Goal: Task Accomplishment & Management: Use online tool/utility

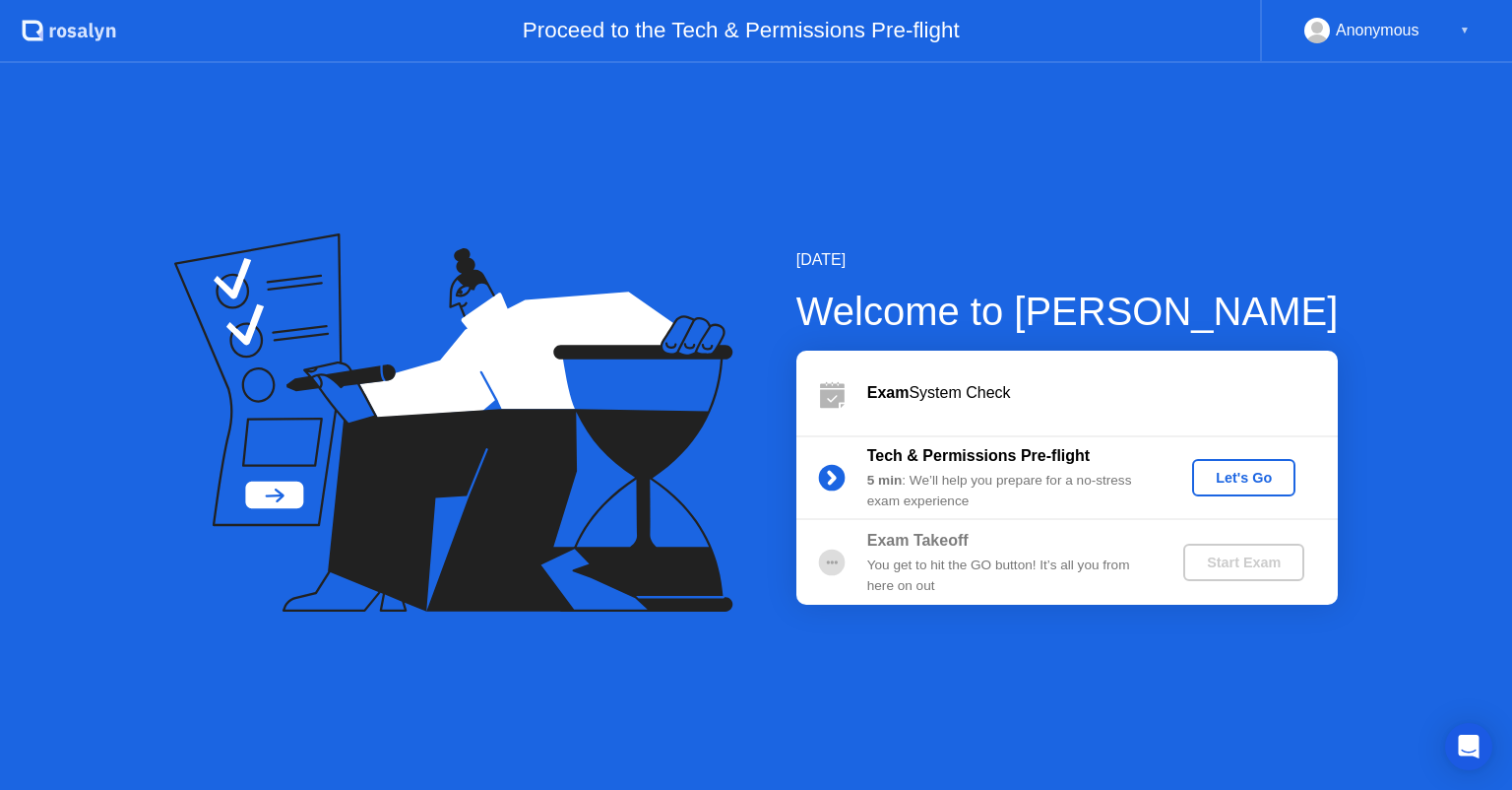
click at [1256, 473] on div "Let's Go" at bounding box center [1244, 478] width 87 height 16
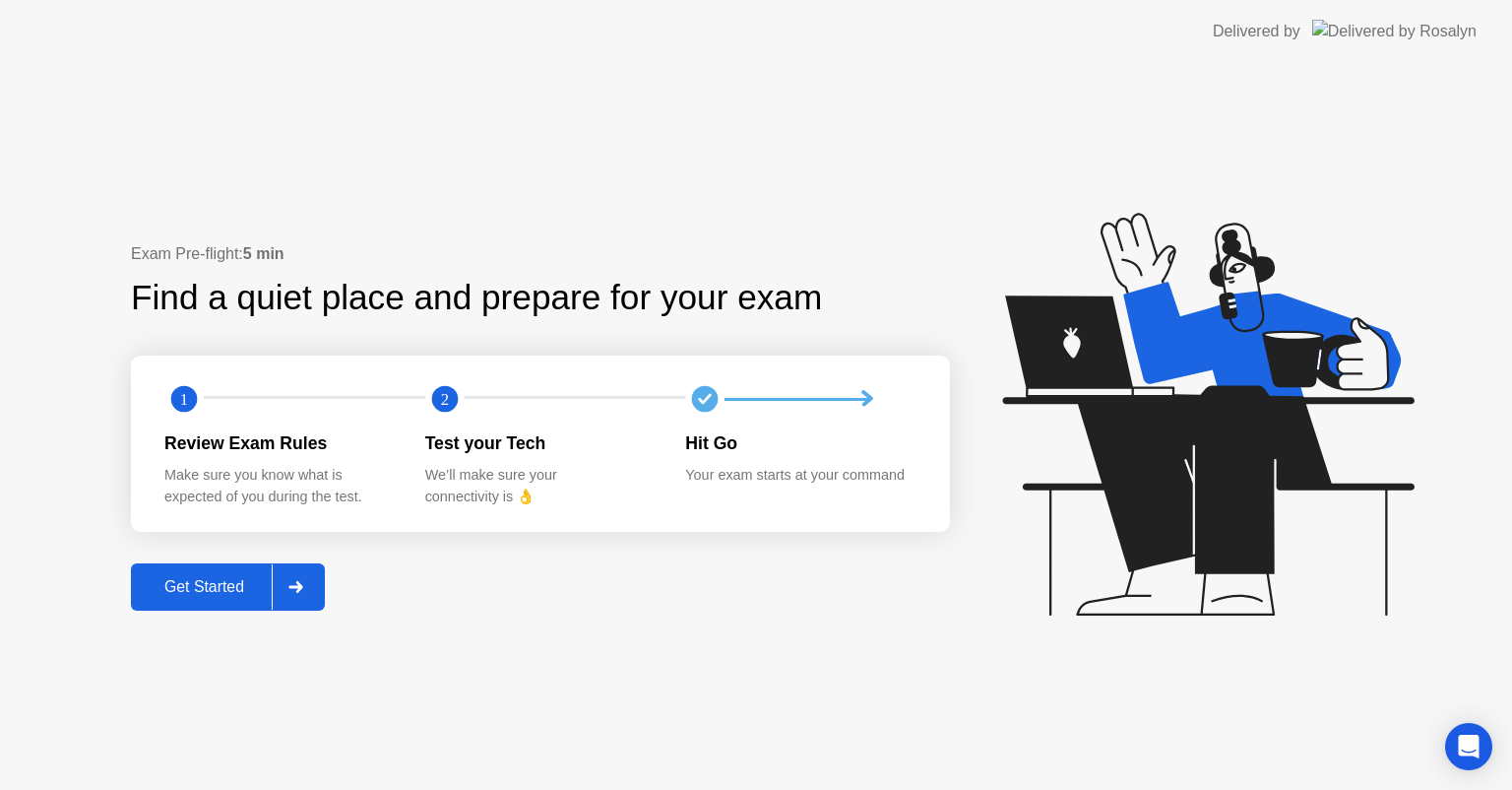
click at [202, 587] on div "Get Started" at bounding box center [205, 587] width 135 height 18
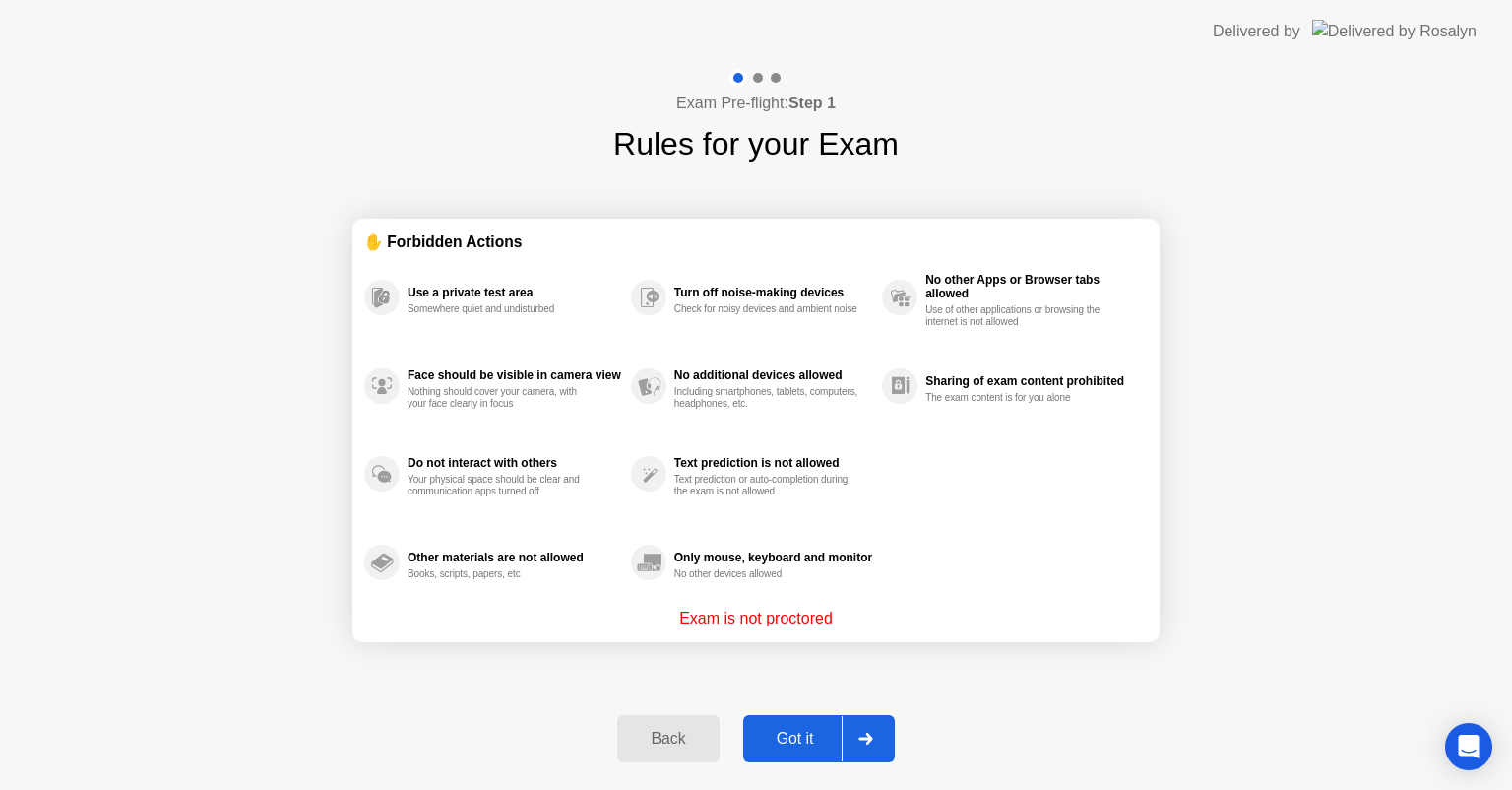
click at [821, 731] on div "Got it" at bounding box center [795, 738] width 92 height 18
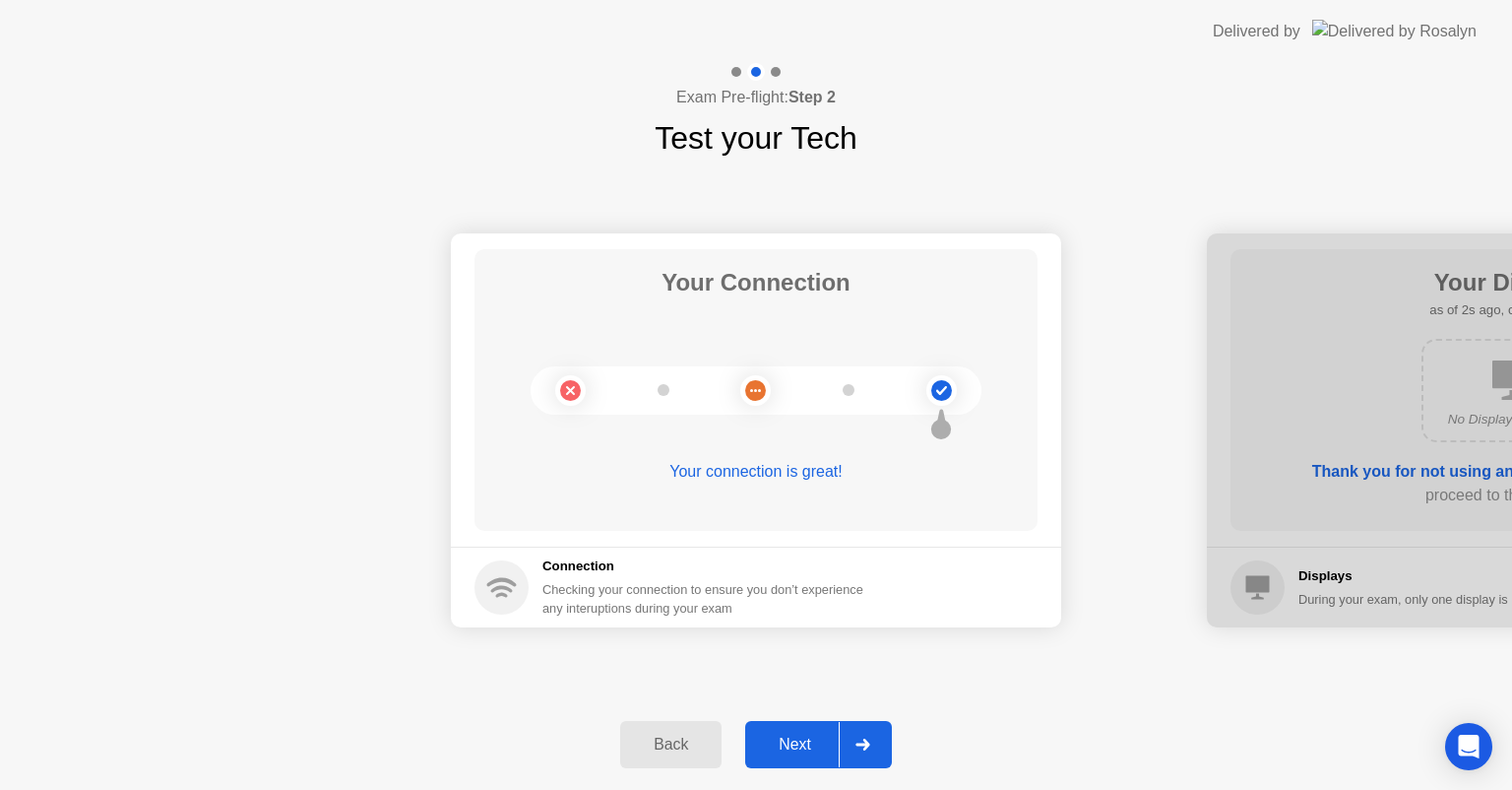
click at [790, 735] on div "Next" at bounding box center [795, 744] width 87 height 18
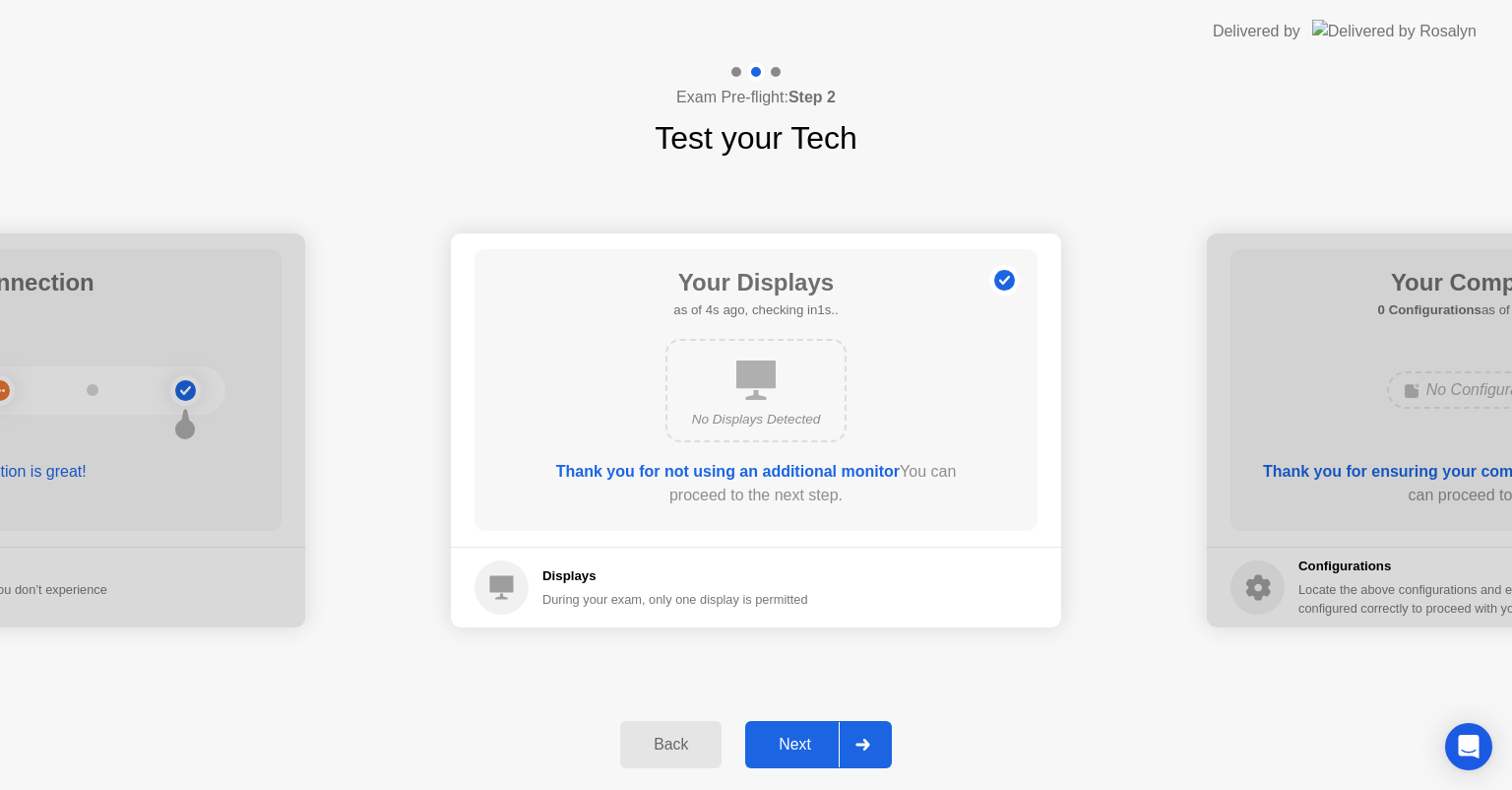
click at [812, 743] on div "Next" at bounding box center [795, 744] width 87 height 18
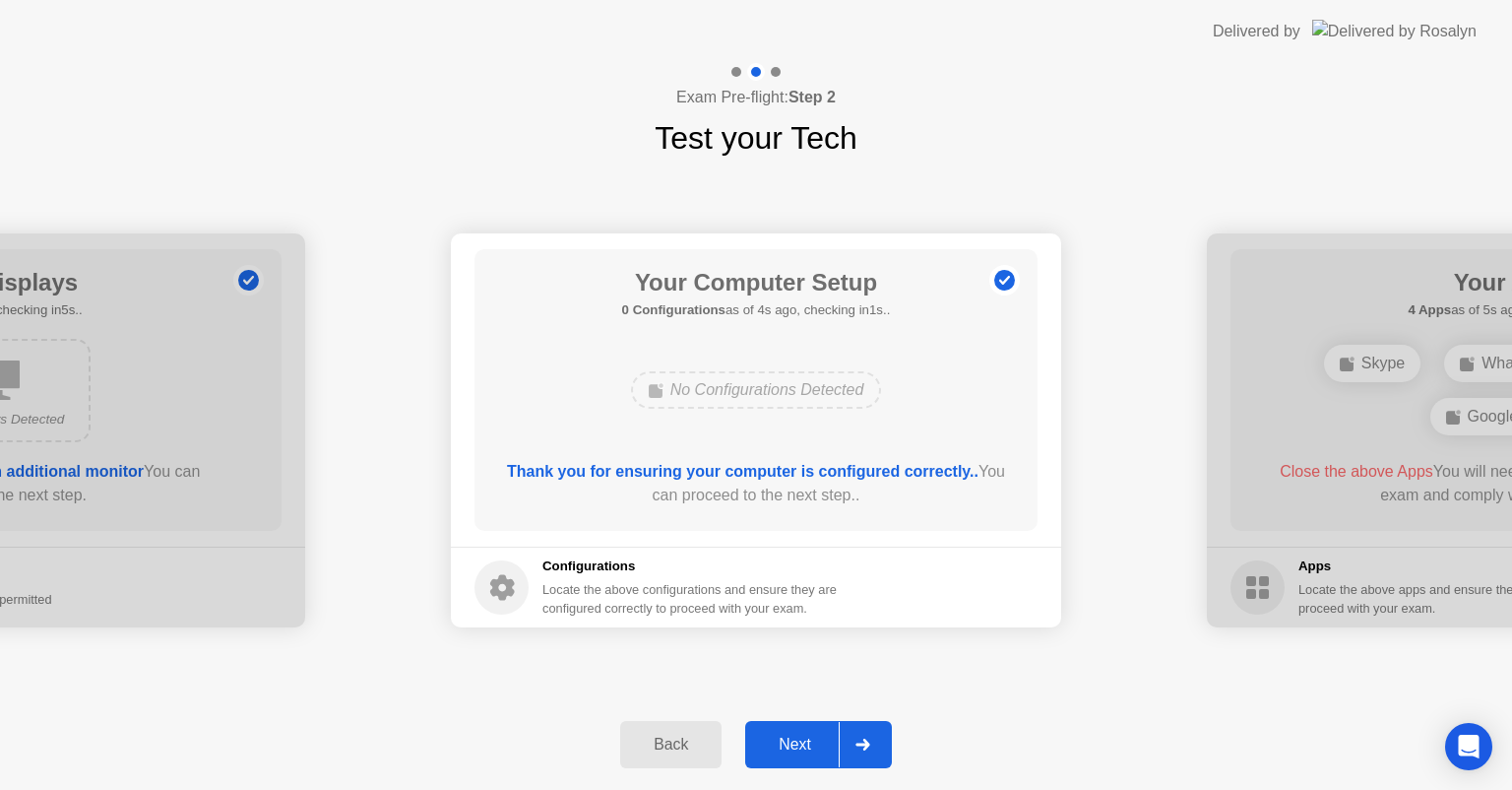
click at [812, 743] on div "Next" at bounding box center [795, 744] width 87 height 18
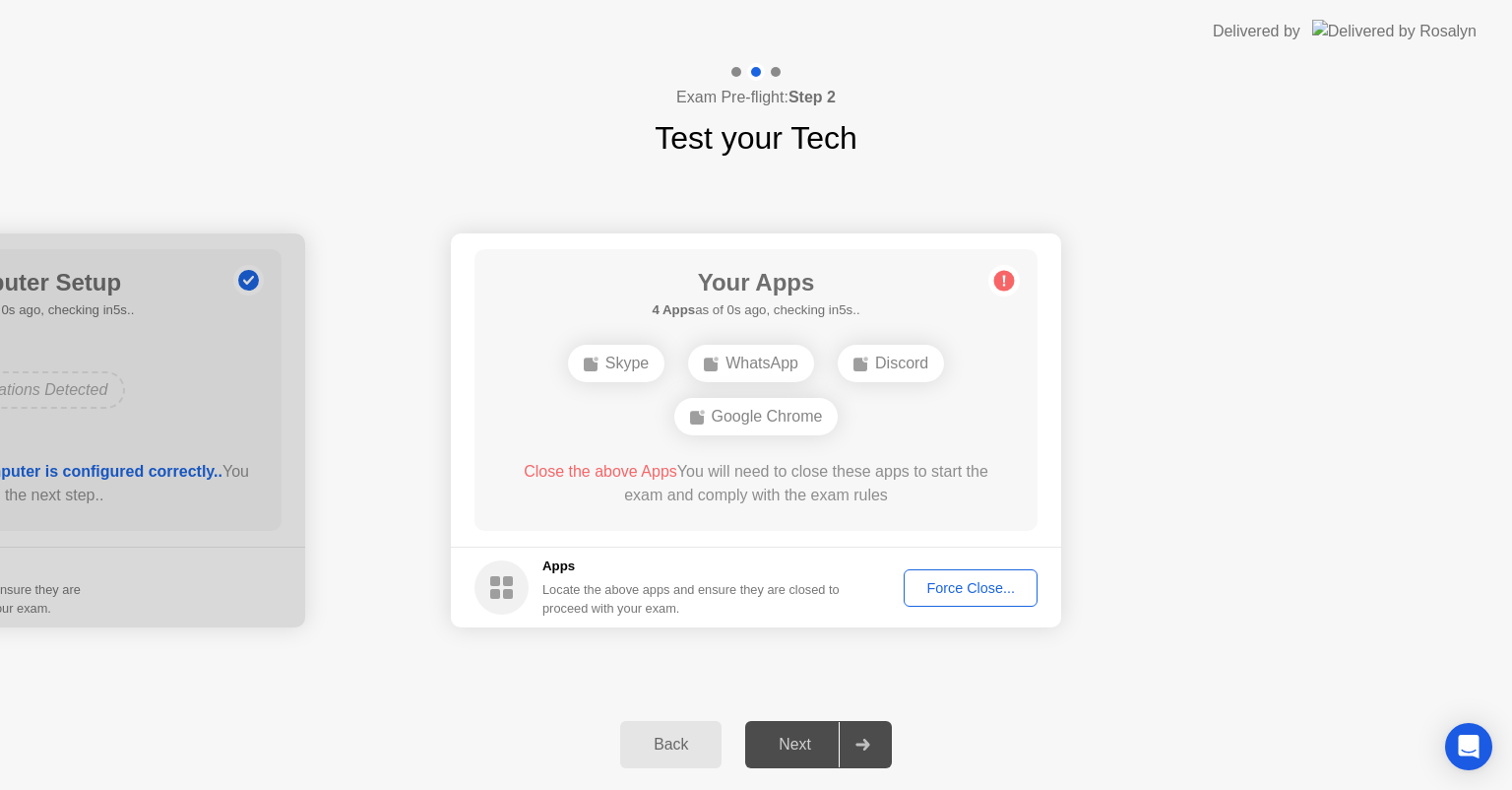
click at [617, 470] on span "Close the above Apps" at bounding box center [600, 471] width 154 height 17
click at [602, 472] on span "Close the above Apps" at bounding box center [600, 471] width 154 height 17
click at [978, 583] on div "Force Close..." at bounding box center [971, 588] width 120 height 16
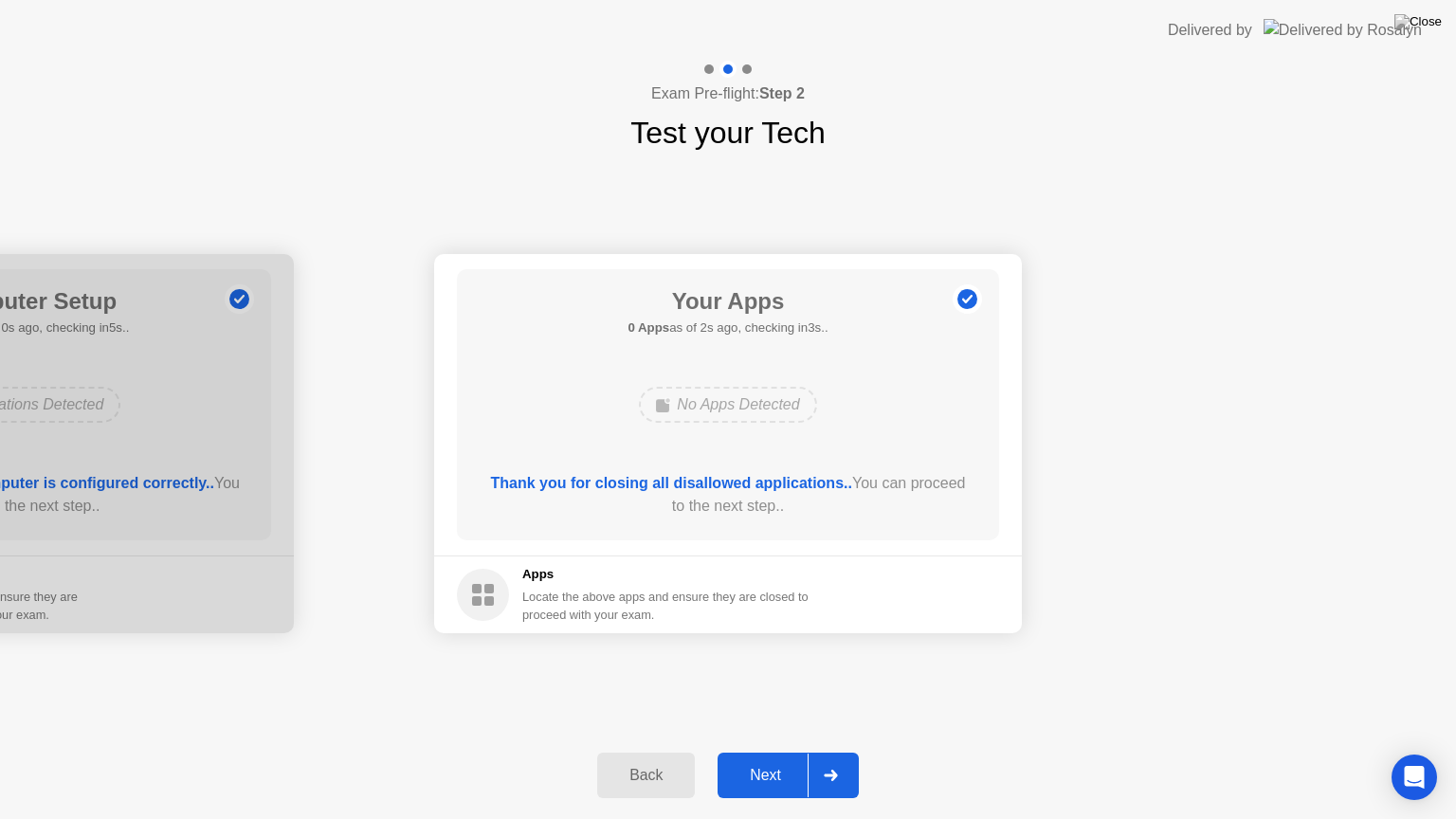
click at [768, 760] on div "Next" at bounding box center [765, 776] width 84 height 17
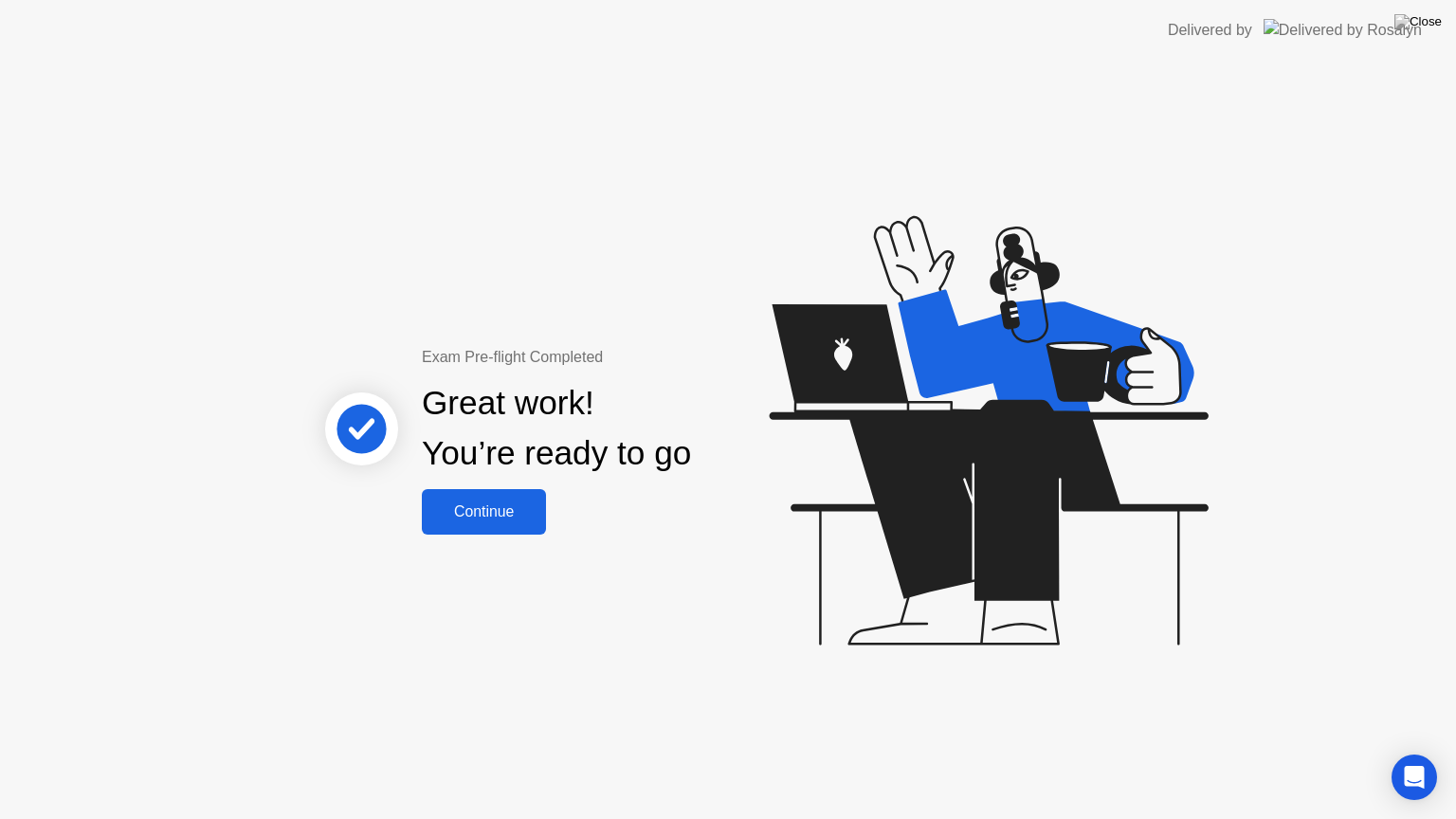
click at [502, 514] on div "Continue" at bounding box center [484, 512] width 113 height 17
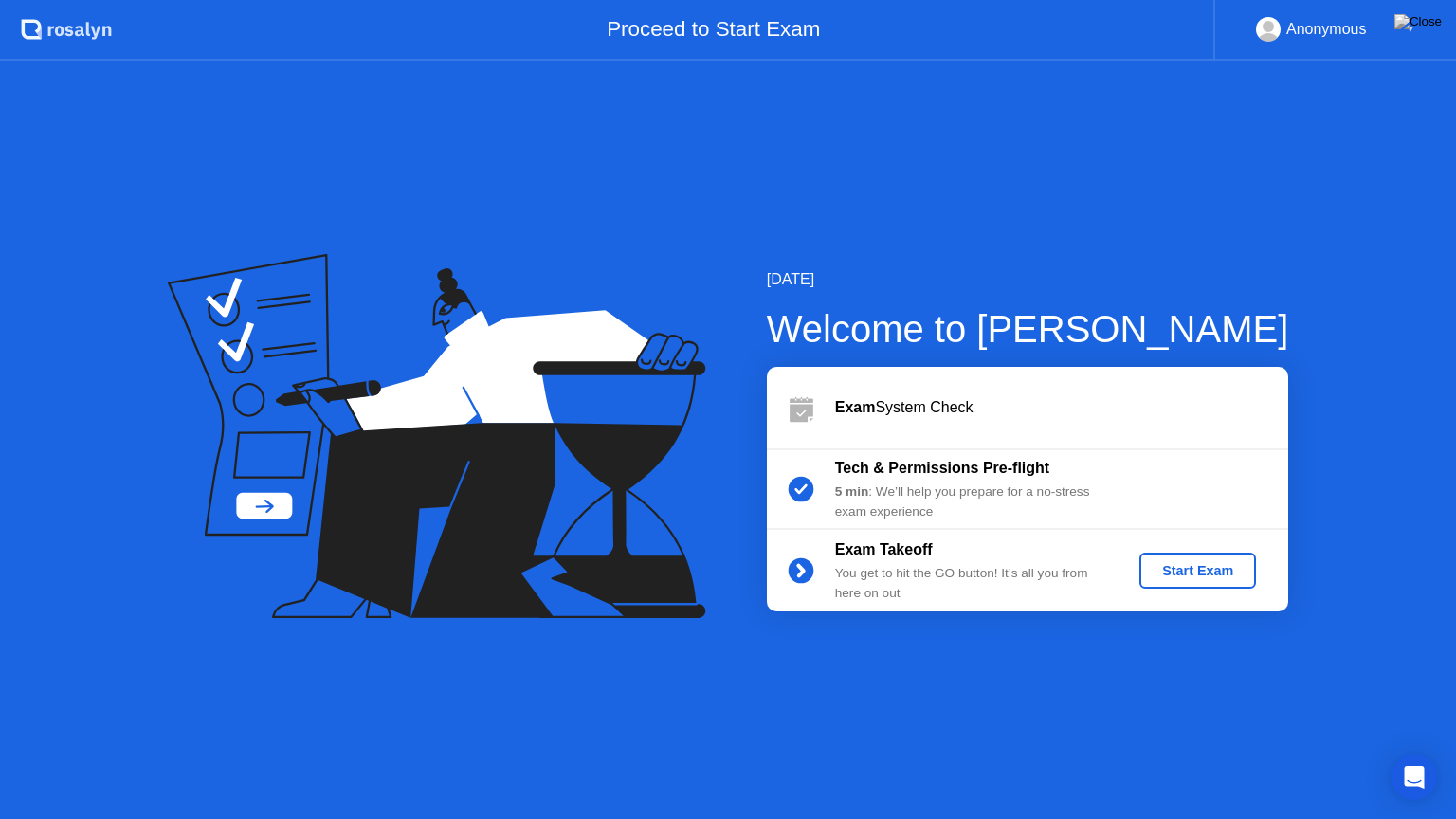
click at [1183, 578] on div "Start Exam" at bounding box center [1198, 571] width 101 height 15
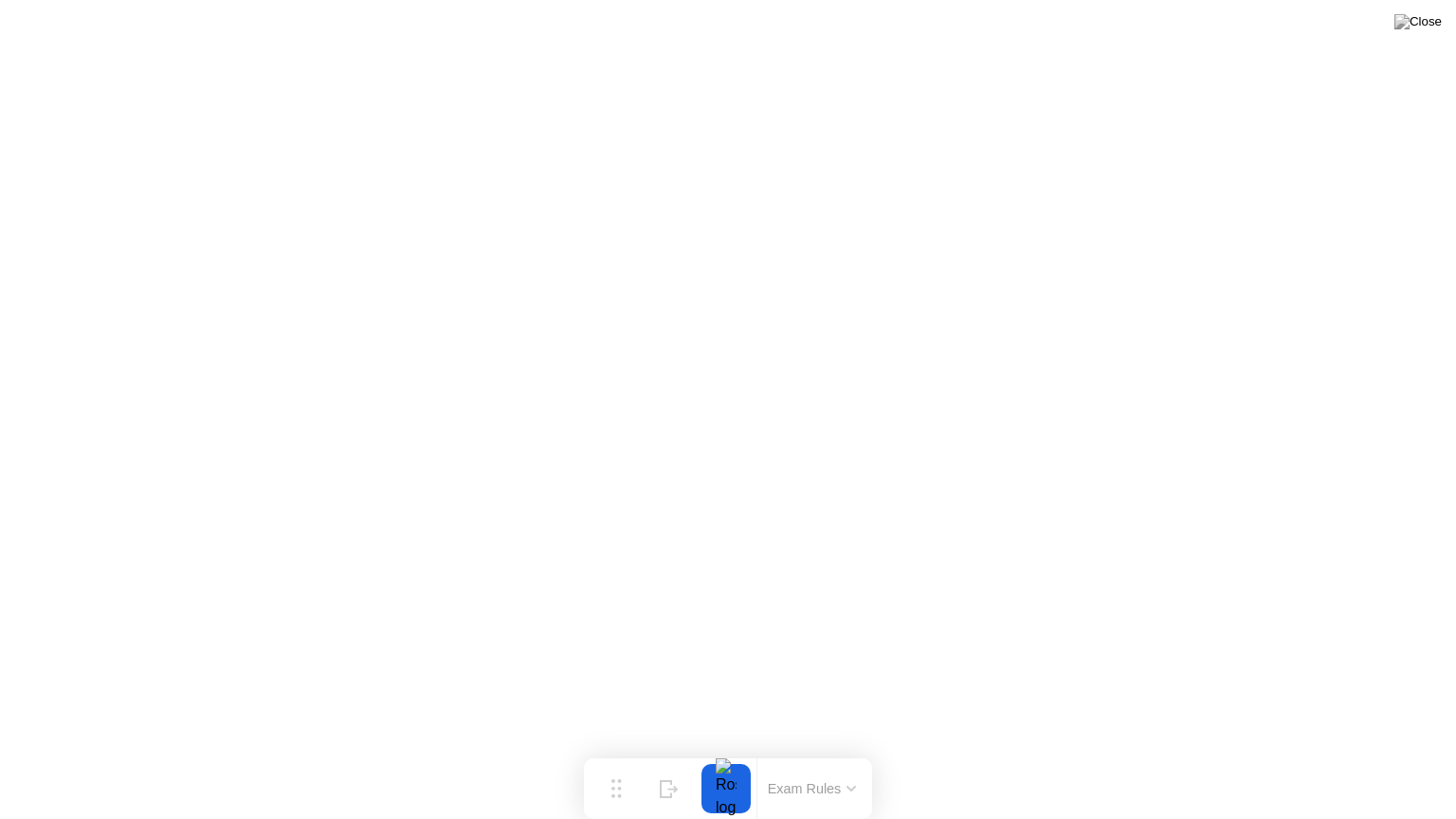
click at [739, 760] on div at bounding box center [726, 789] width 40 height 50
click at [804, 760] on button "Exam Rules" at bounding box center [812, 789] width 100 height 17
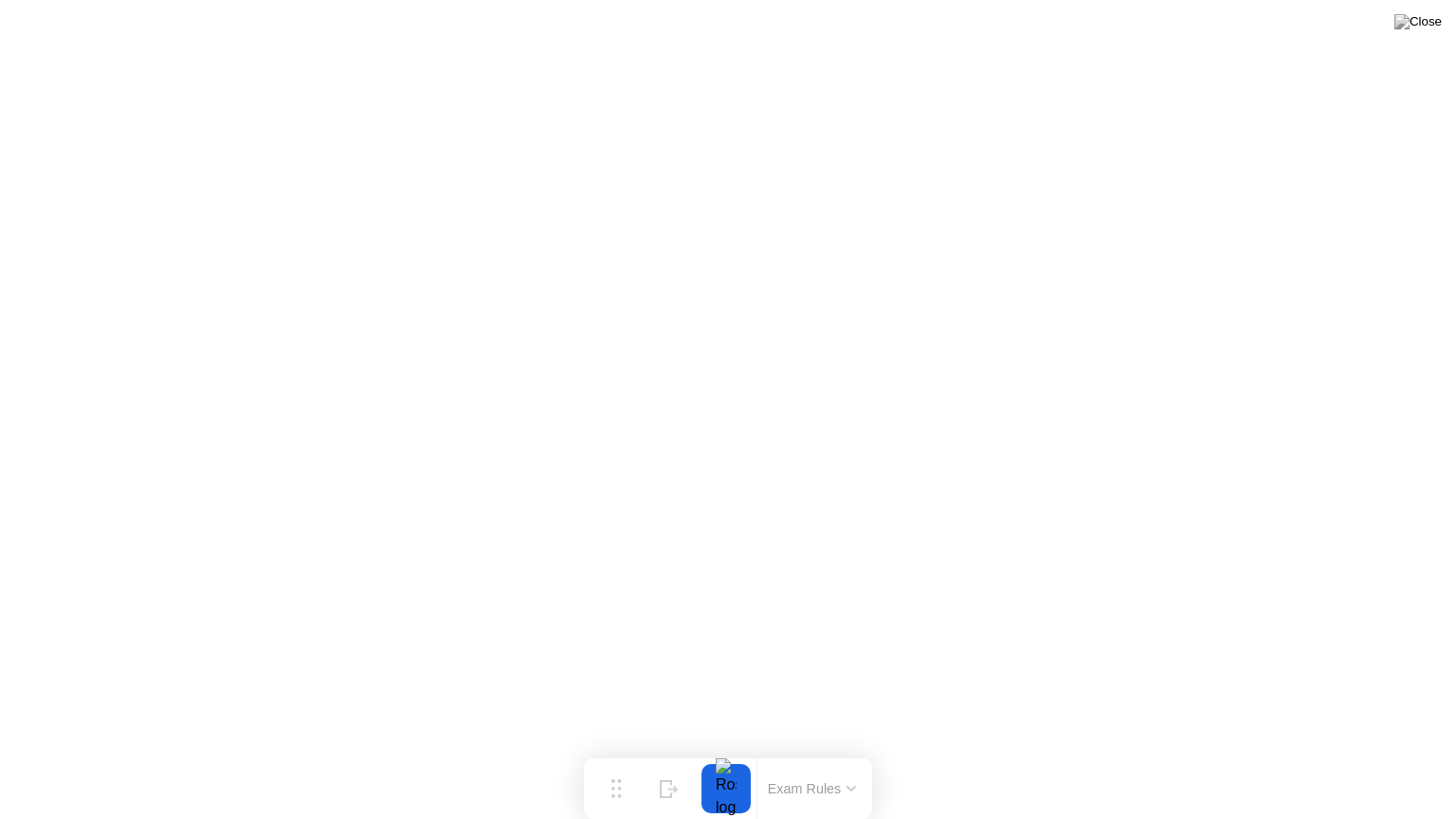
click at [804, 760] on button "Exam Rules" at bounding box center [812, 789] width 100 height 17
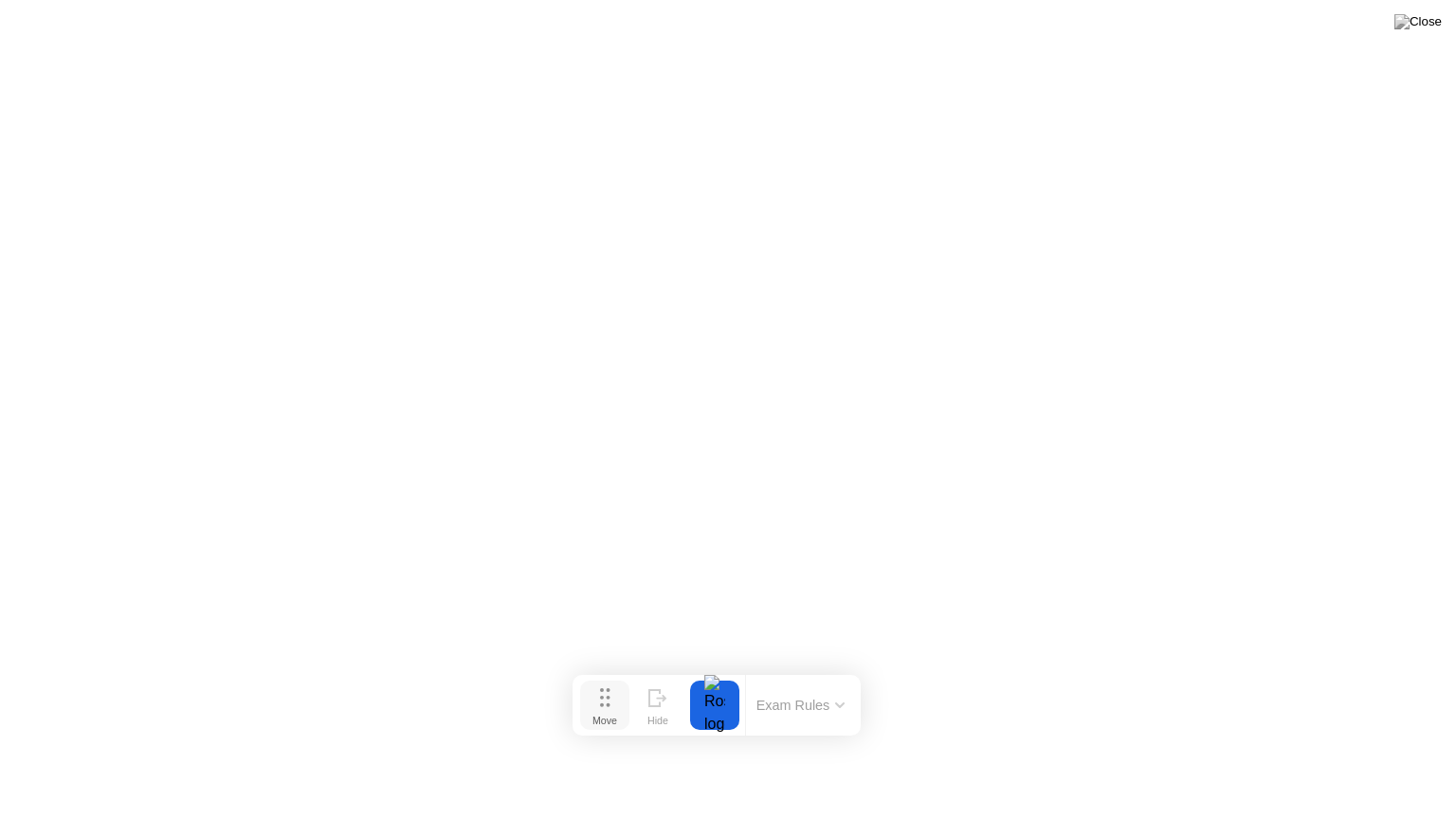
drag, startPoint x: 624, startPoint y: 792, endPoint x: 612, endPoint y: 709, distance: 83.9
click at [612, 715] on div "Move" at bounding box center [605, 720] width 25 height 11
click at [666, 721] on div "Hide" at bounding box center [658, 720] width 21 height 11
click at [1393, 760] on div "Show" at bounding box center [1382, 804] width 26 height 11
click at [1427, 26] on img at bounding box center [1419, 22] width 48 height 15
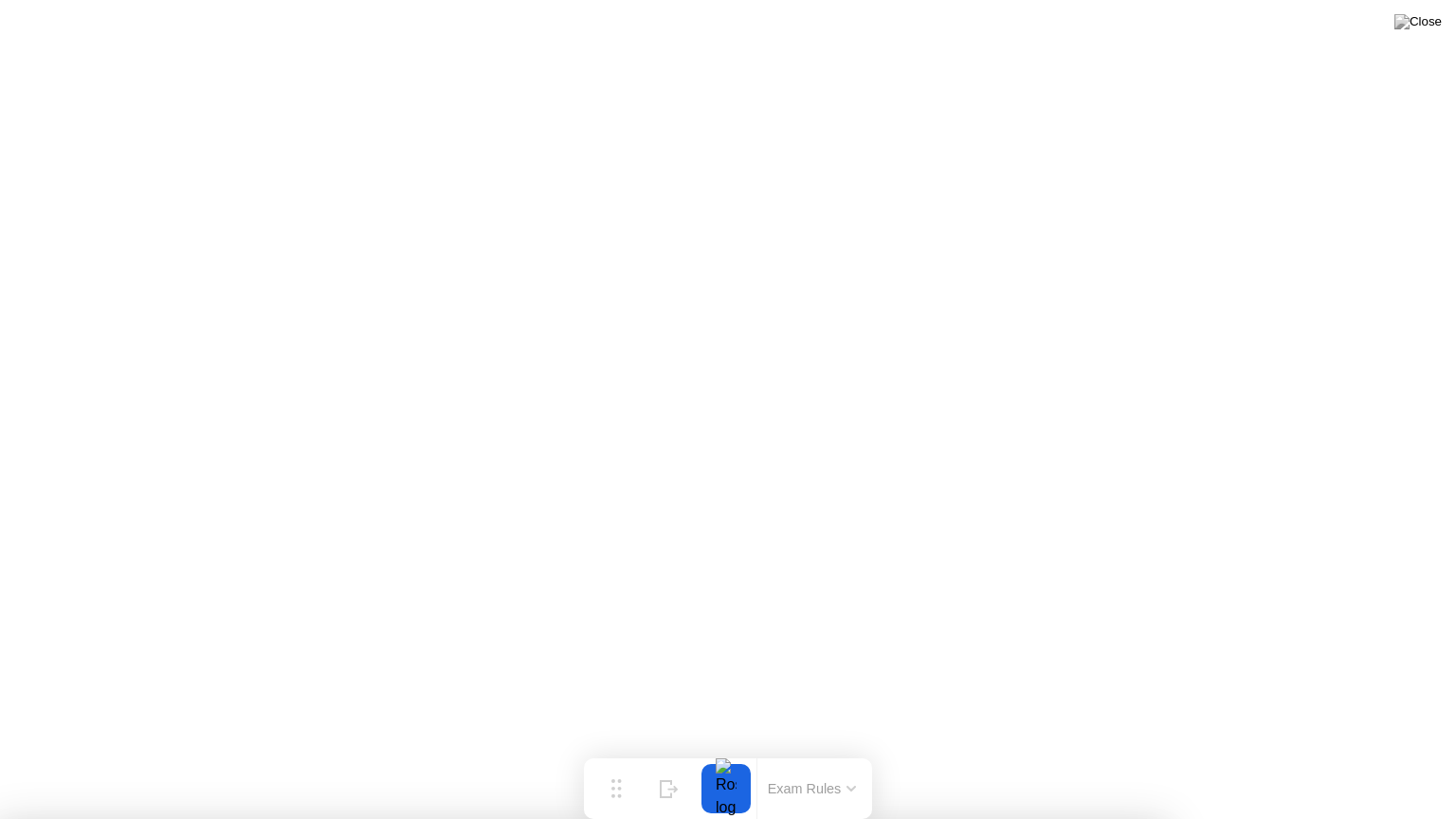
click at [1026, 760] on div at bounding box center [728, 819] width 1456 height 0
